Goal: Information Seeking & Learning: Check status

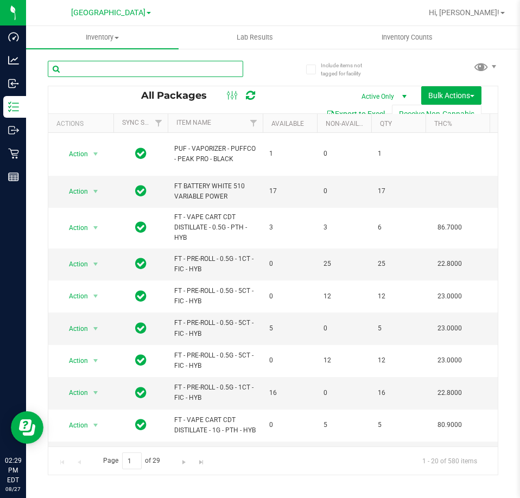
click at [118, 68] on input "text" at bounding box center [145, 69] width 195 height 16
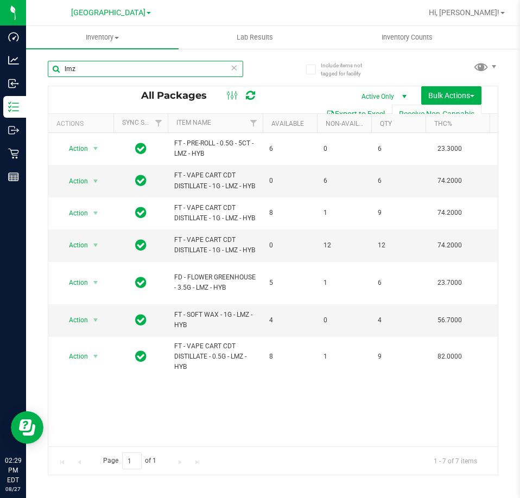
type input "lmz"
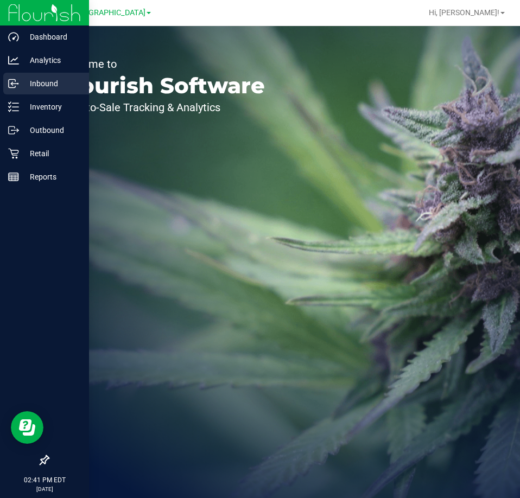
click at [35, 80] on p "Inbound" at bounding box center [51, 83] width 65 height 13
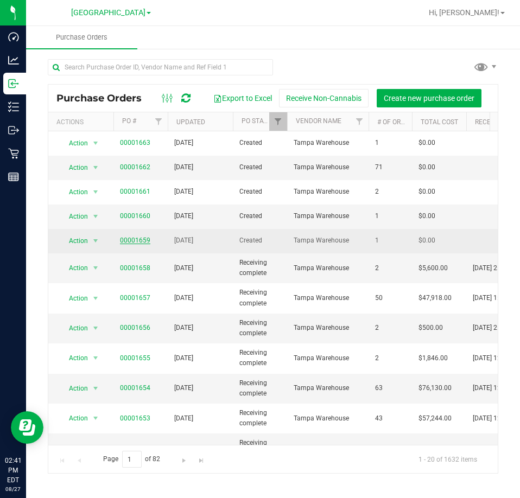
click at [126, 243] on link "00001659" at bounding box center [135, 241] width 30 height 8
click at [125, 237] on link "00001659" at bounding box center [135, 241] width 30 height 8
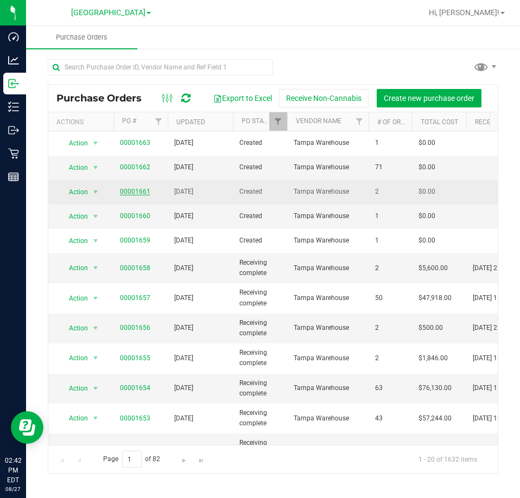
click at [138, 191] on link "00001661" at bounding box center [135, 192] width 30 height 8
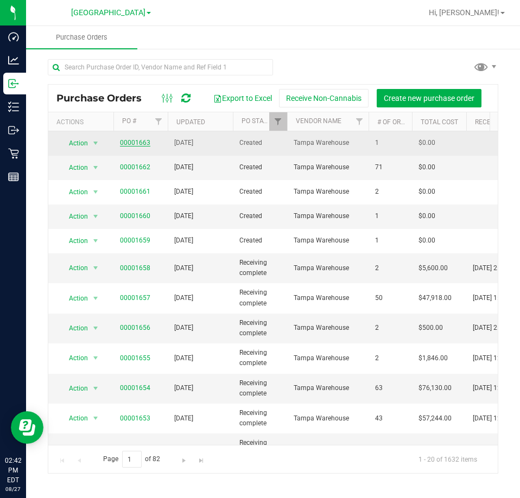
click at [130, 144] on link "00001663" at bounding box center [135, 143] width 30 height 8
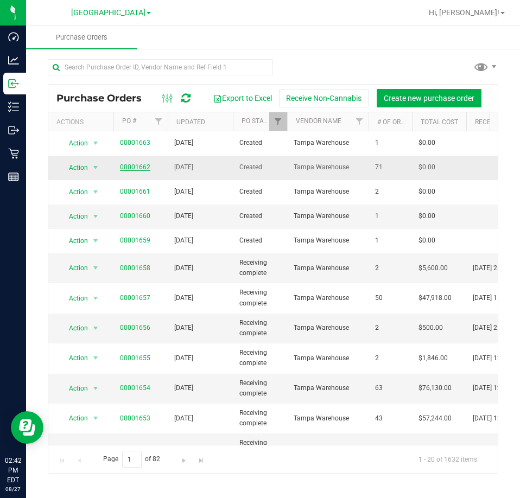
click at [133, 165] on link "00001662" at bounding box center [135, 167] width 30 height 8
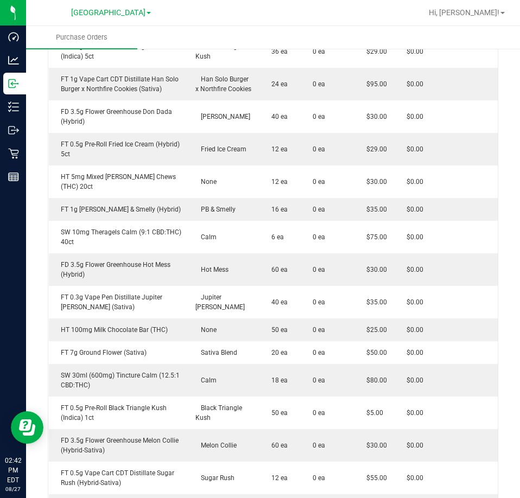
scroll to position [597, 0]
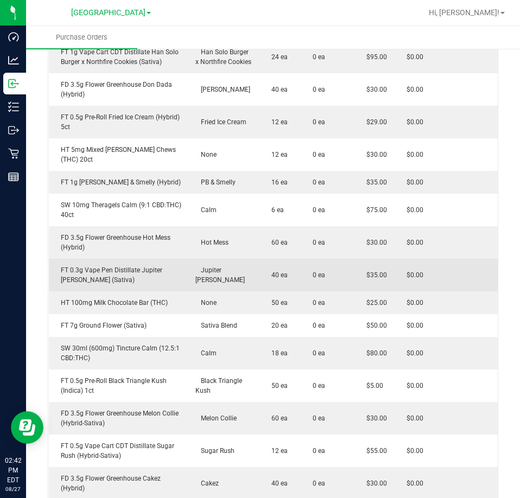
click at [243, 268] on td "Jupiter Leo" at bounding box center [224, 275] width 71 height 33
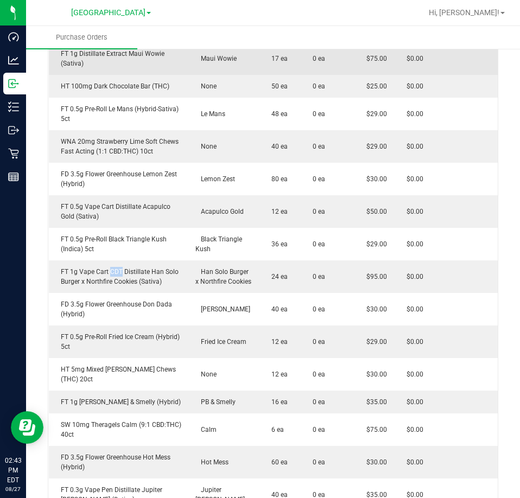
scroll to position [214, 0]
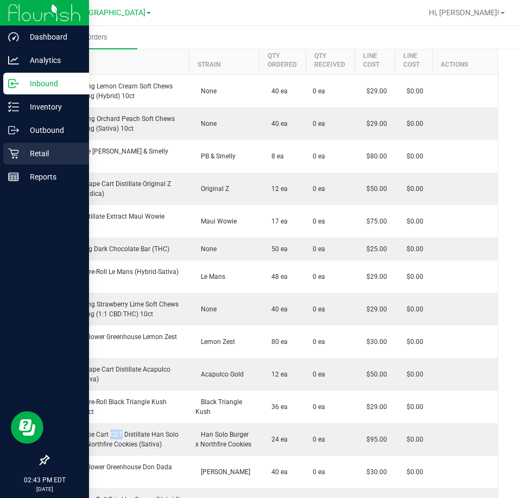
click at [50, 151] on p "Retail" at bounding box center [51, 153] width 65 height 13
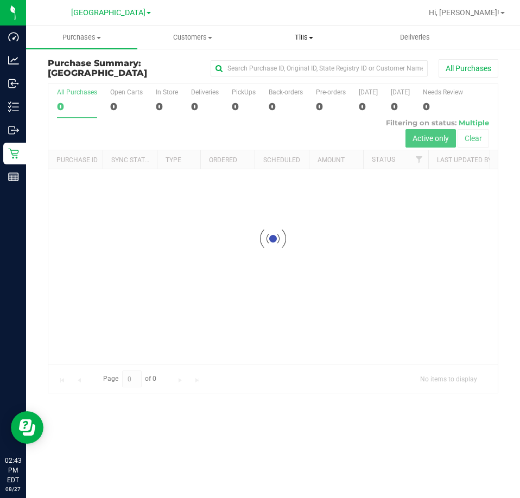
click at [301, 35] on span "Tills" at bounding box center [304, 38] width 110 height 10
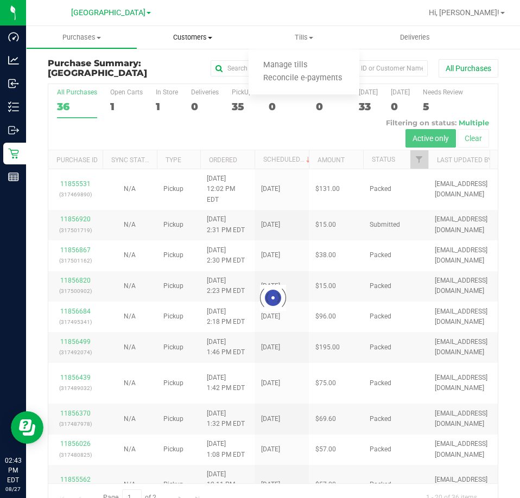
drag, startPoint x: 252, startPoint y: 21, endPoint x: 190, endPoint y: 34, distance: 62.7
click at [252, 21] on div at bounding box center [307, 12] width 227 height 21
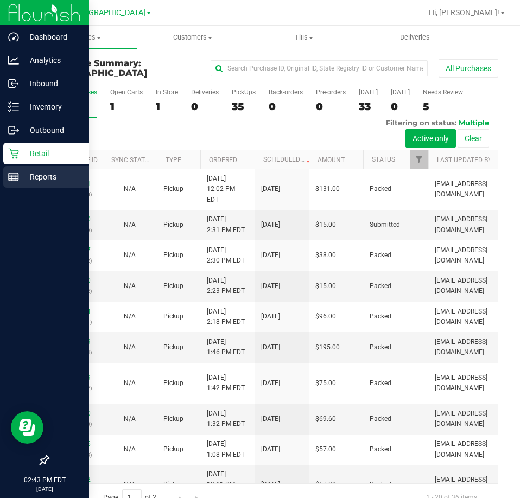
click at [31, 175] on p "Reports" at bounding box center [51, 176] width 65 height 13
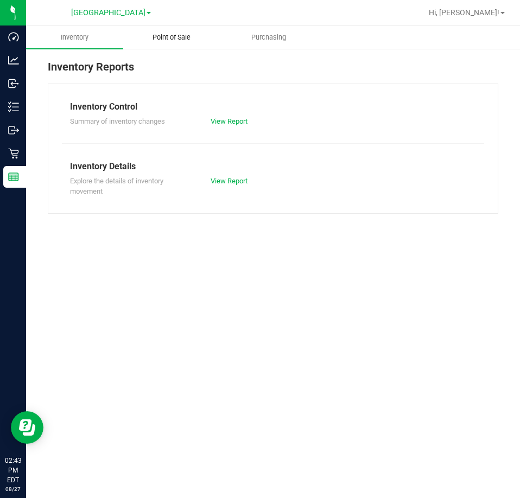
click at [182, 40] on span "Point of Sale" at bounding box center [171, 38] width 67 height 10
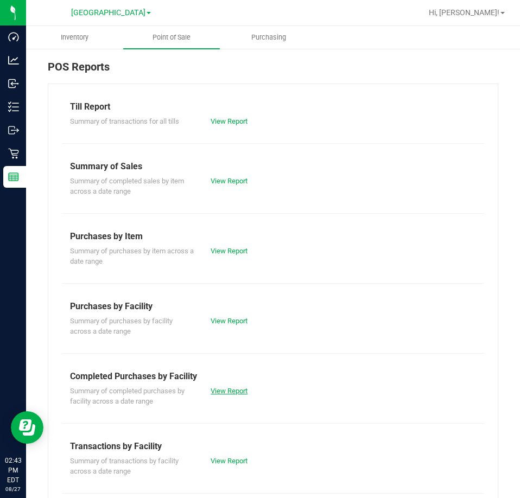
click at [239, 392] on link "View Report" at bounding box center [229, 391] width 37 height 8
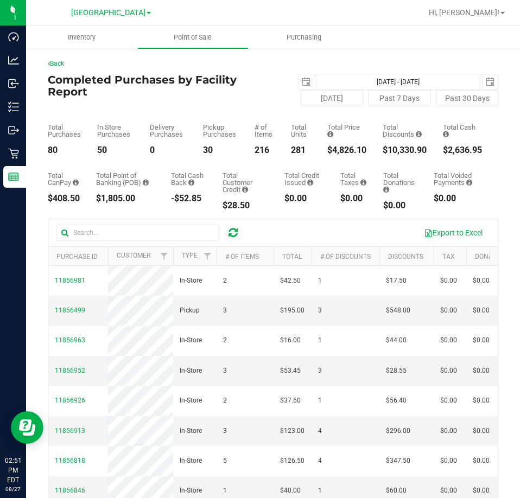
drag, startPoint x: 265, startPoint y: 74, endPoint x: 266, endPoint y: 80, distance: 5.5
click at [266, 79] on div "[DATE] [DATE] - [DATE] [DATE]" at bounding box center [385, 82] width 241 height 16
click at [216, 12] on div at bounding box center [307, 12] width 227 height 21
